Goal: Task Accomplishment & Management: Manage account settings

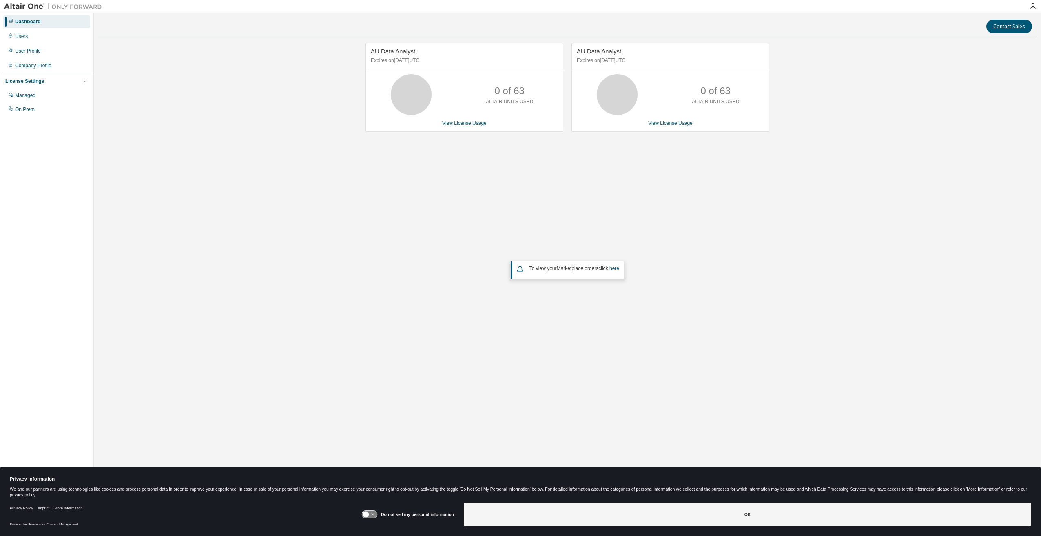
click at [378, 513] on icon at bounding box center [369, 514] width 16 height 9
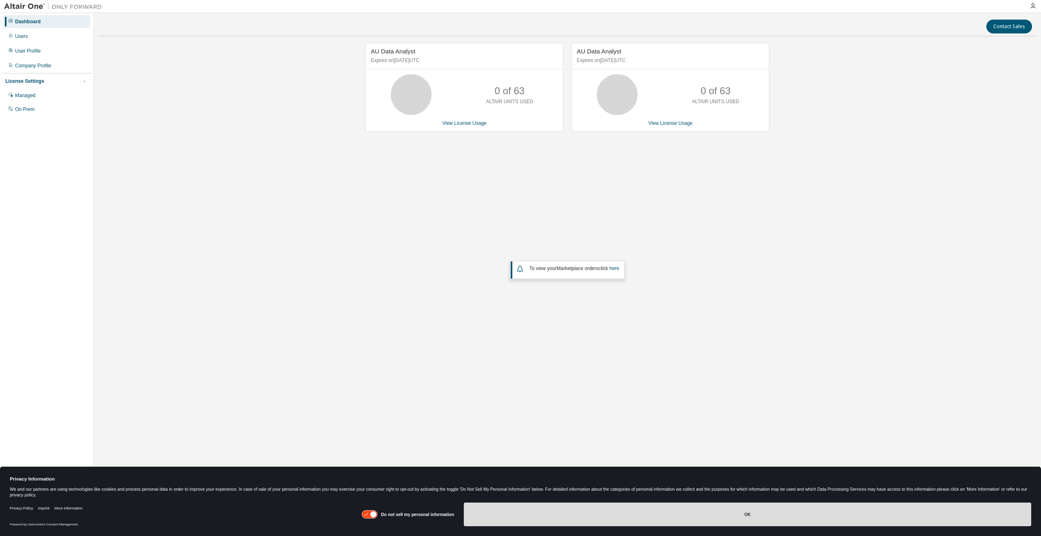
click at [747, 516] on button "OK" at bounding box center [747, 514] width 567 height 24
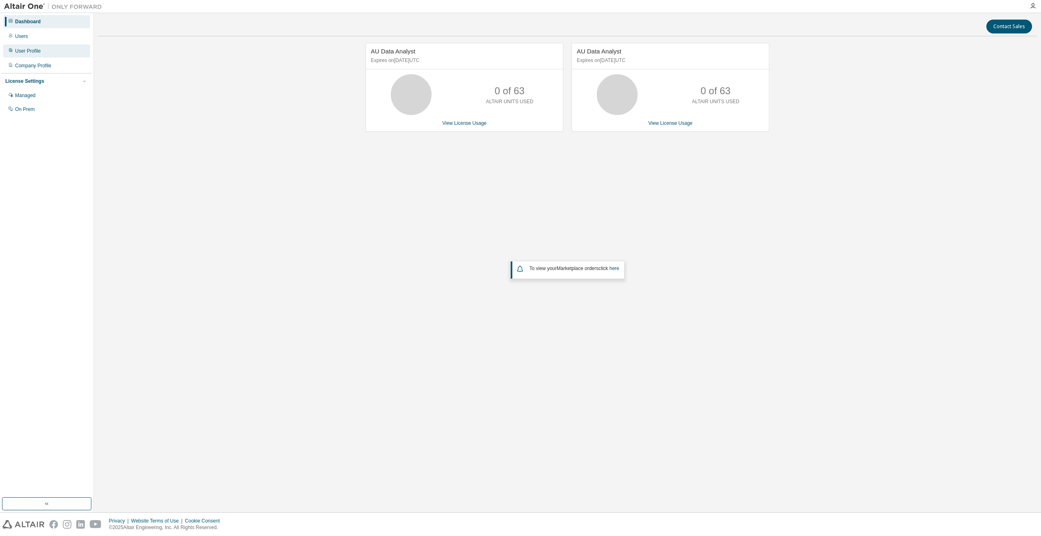
click at [27, 49] on div "User Profile" at bounding box center [28, 51] width 26 height 7
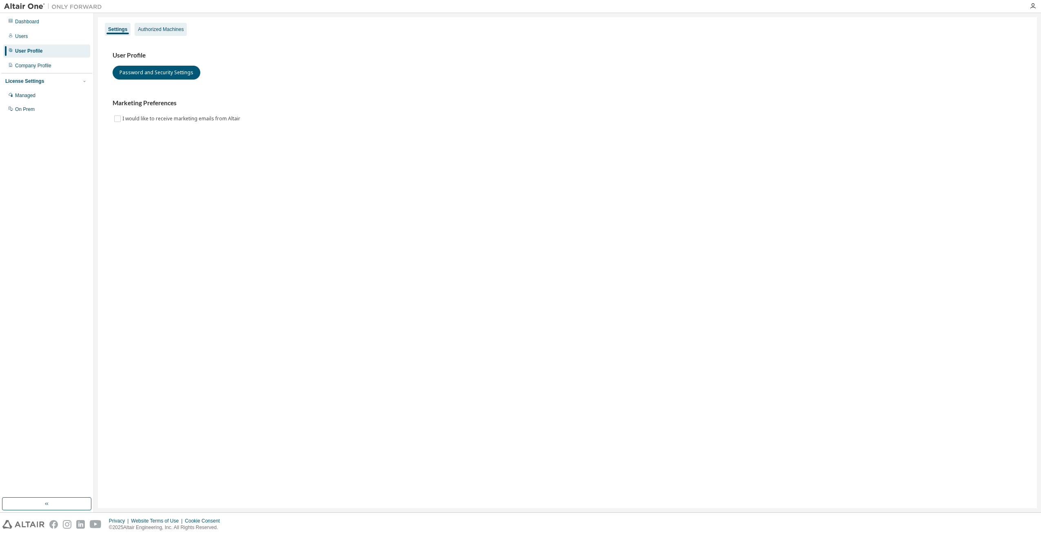
click at [159, 29] on div "Authorized Machines" at bounding box center [161, 29] width 46 height 7
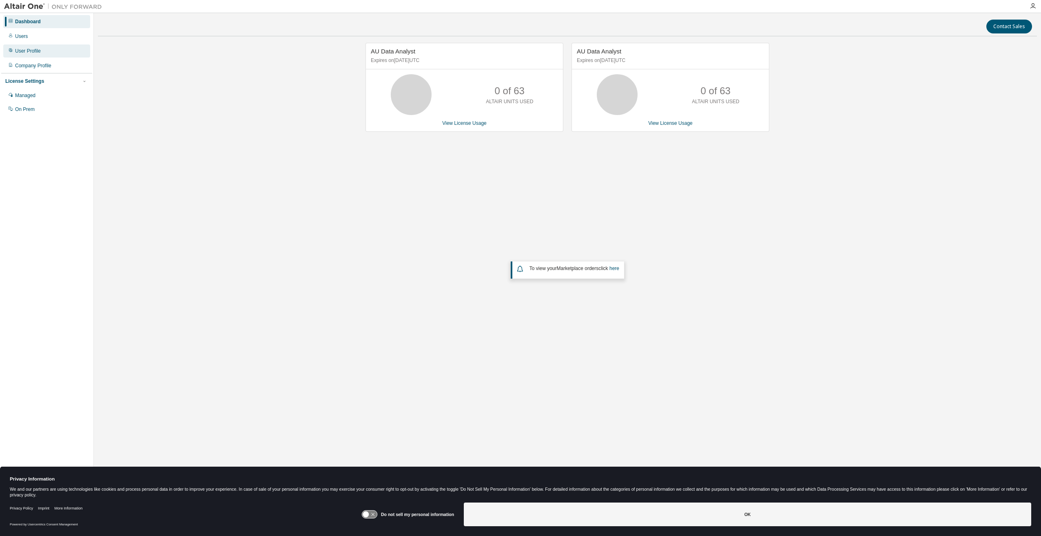
click at [18, 52] on div "User Profile" at bounding box center [28, 51] width 26 height 7
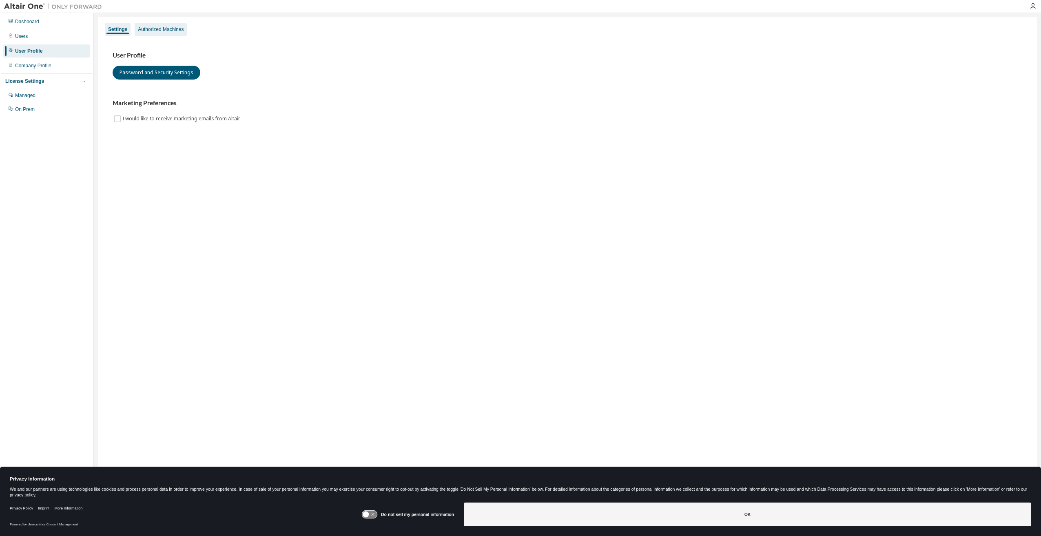
click at [156, 30] on div "Authorized Machines" at bounding box center [161, 29] width 46 height 7
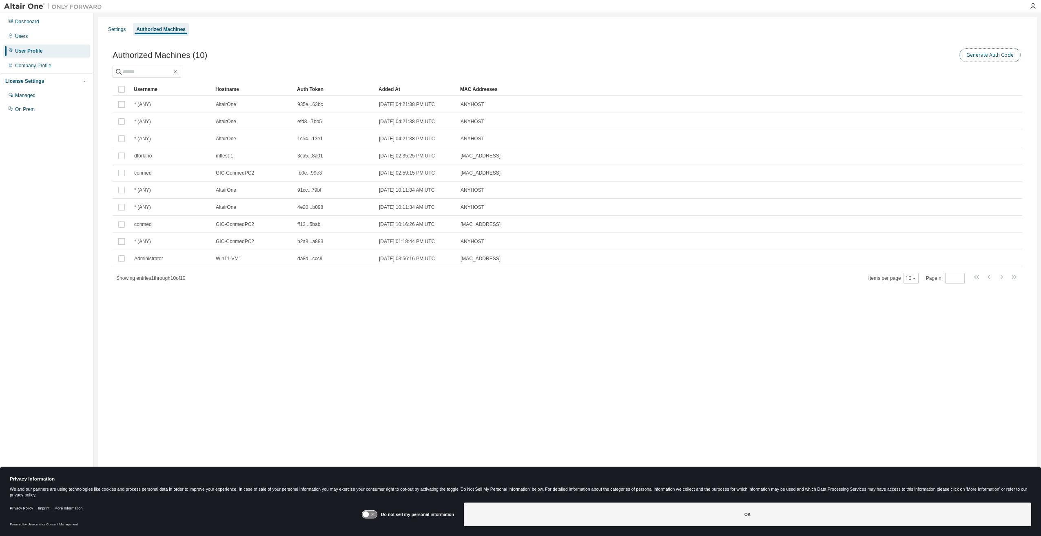
click at [982, 58] on button "Generate Auth Code" at bounding box center [989, 55] width 61 height 14
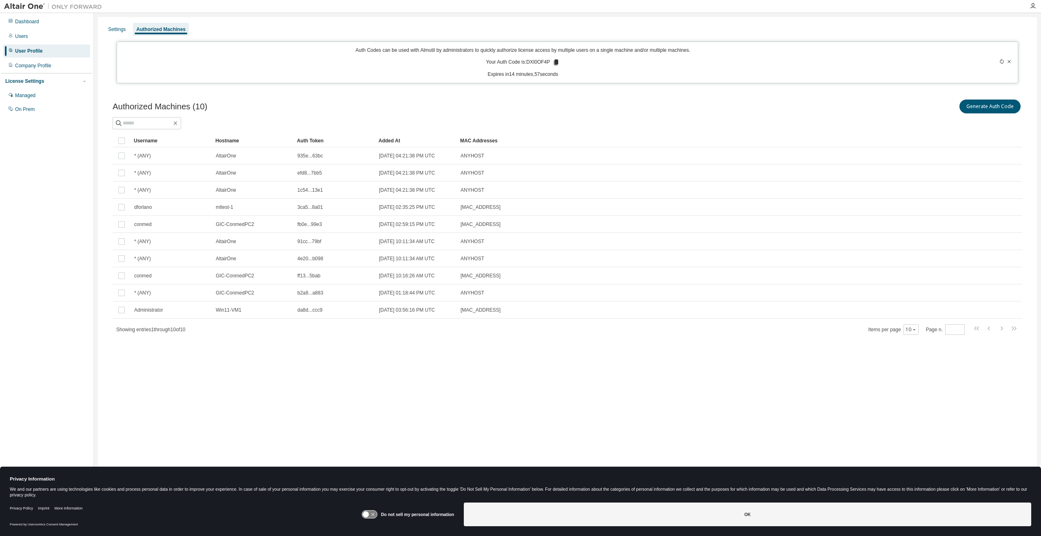
click at [540, 62] on p "Your Auth Code is: DXI0OF4P" at bounding box center [523, 62] width 74 height 7
copy p "DXI0OF4P"
